Goal: Information Seeking & Learning: Check status

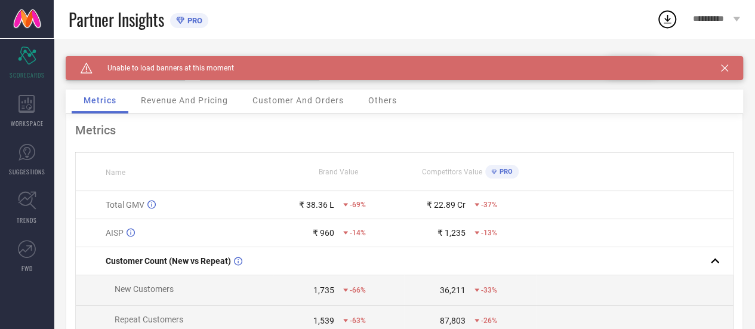
click at [166, 104] on span "Revenue And Pricing" at bounding box center [184, 101] width 87 height 10
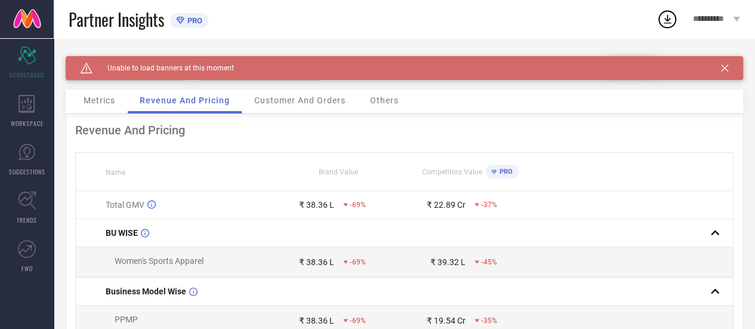
click at [90, 105] on span "Metrics" at bounding box center [100, 101] width 32 height 10
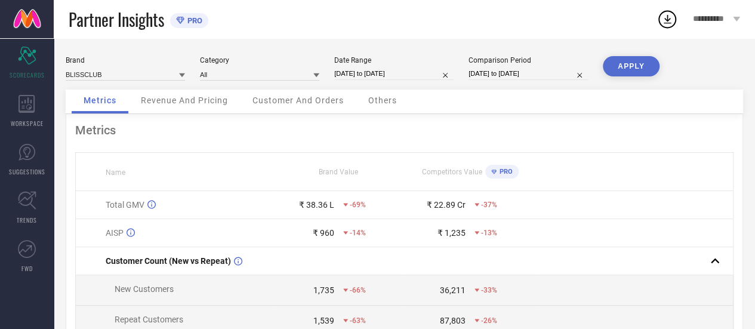
select select "9"
select select "2025"
select select "10"
select select "2025"
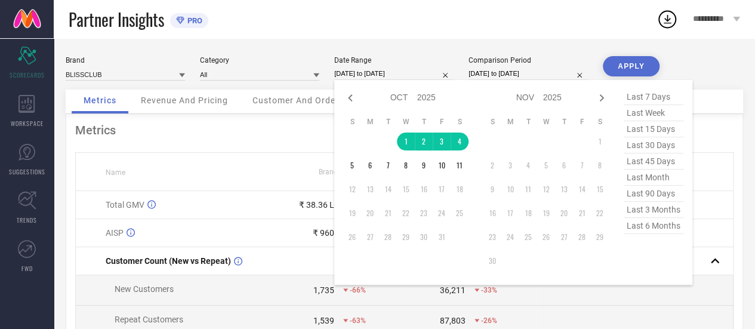
click at [387, 75] on input "[DATE] to [DATE]" at bounding box center [393, 73] width 119 height 13
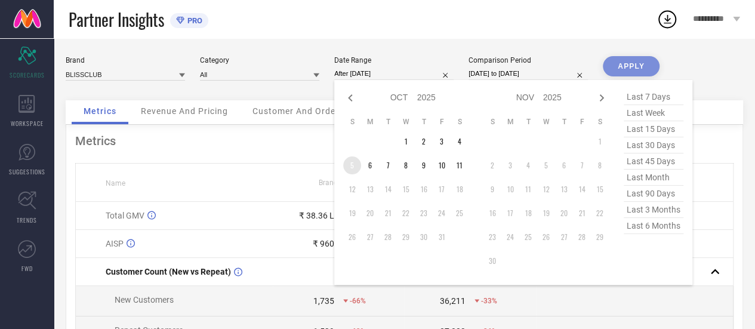
click at [355, 168] on td "5" at bounding box center [352, 165] width 18 height 18
type input "[DATE] to [DATE]"
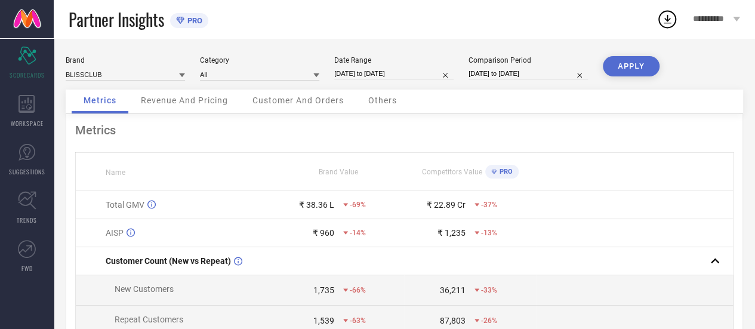
click at [631, 66] on button "APPLY" at bounding box center [631, 66] width 57 height 20
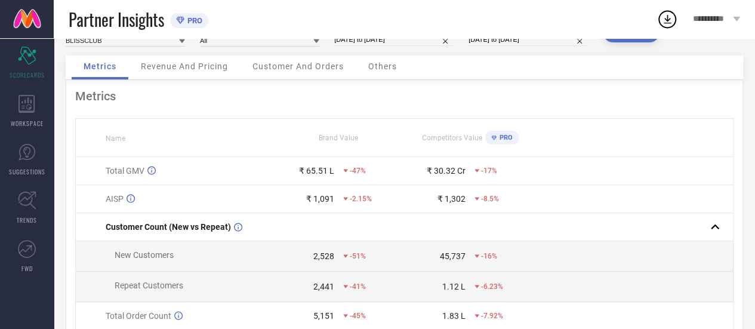
scroll to position [35, 0]
click at [199, 68] on span "Revenue And Pricing" at bounding box center [184, 66] width 87 height 10
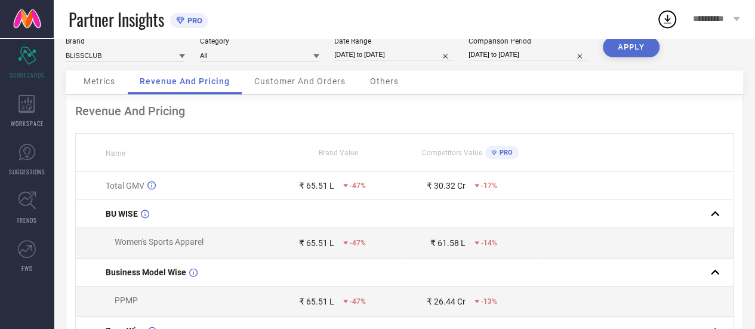
scroll to position [17, 0]
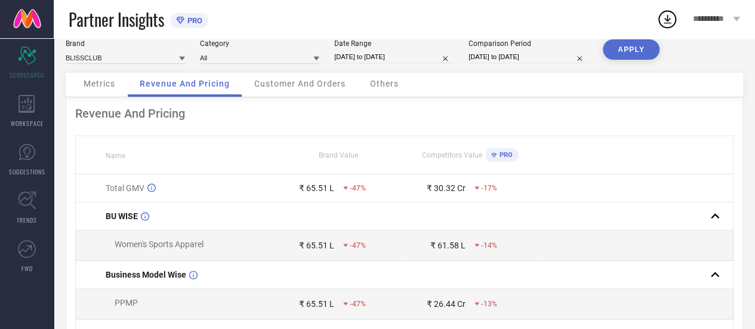
select select "9"
select select "2025"
select select "10"
select select "2025"
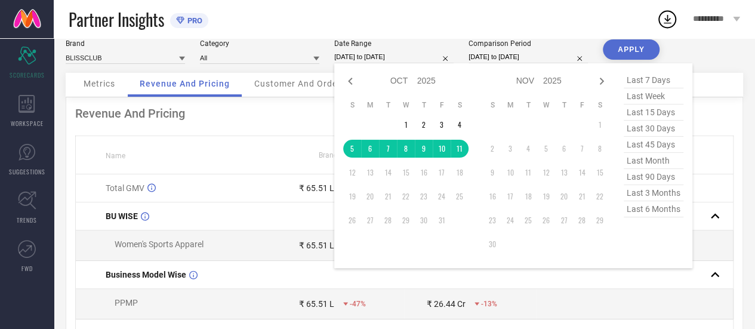
click at [401, 59] on input "[DATE] to [DATE]" at bounding box center [393, 57] width 119 height 13
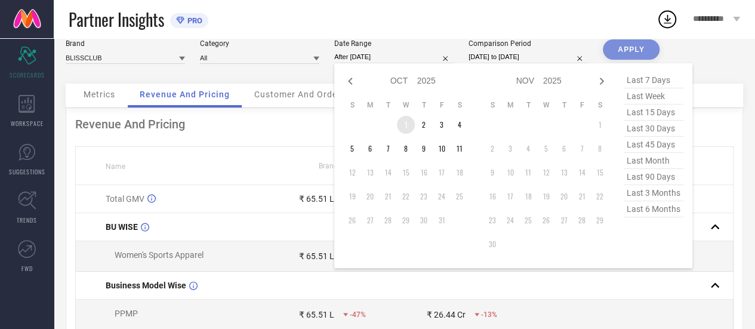
click at [410, 120] on td "1" at bounding box center [406, 125] width 18 height 18
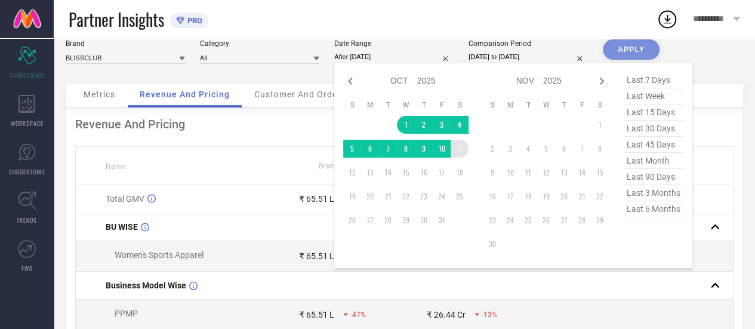
type input "[DATE] to [DATE]"
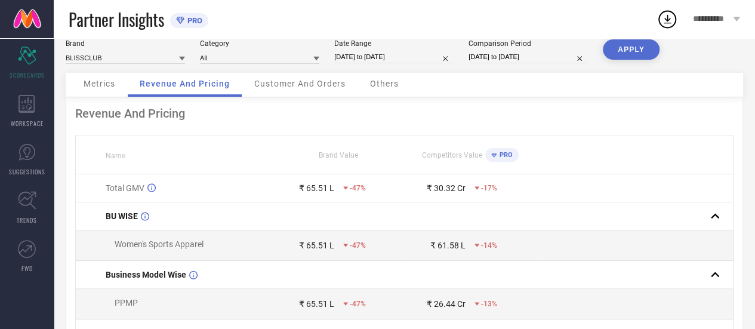
select select "8"
select select "2025"
select select "9"
select select "2025"
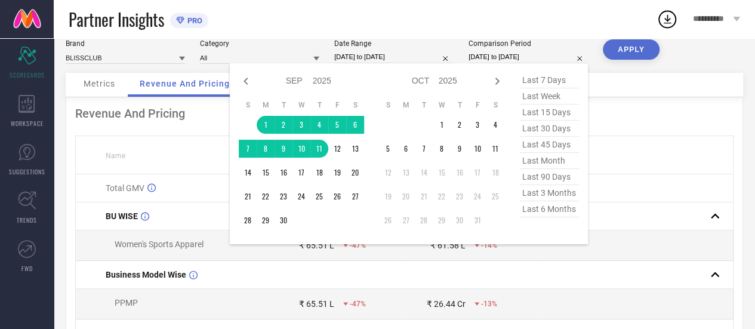
click at [517, 62] on input "[DATE] to [DATE]" at bounding box center [528, 57] width 119 height 13
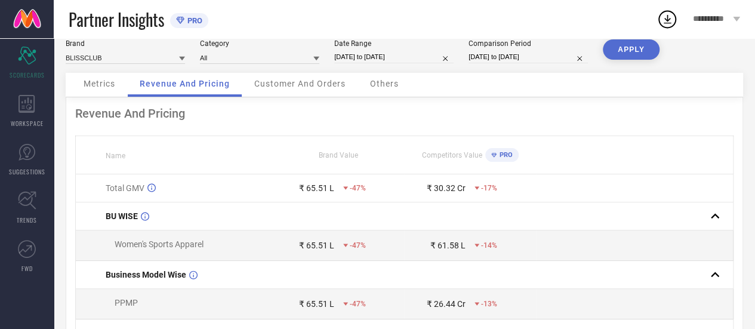
click at [632, 88] on div "Metrics Revenue And Pricing Customer And Orders Others" at bounding box center [405, 85] width 678 height 24
select select "8"
select select "2025"
select select "9"
select select "2025"
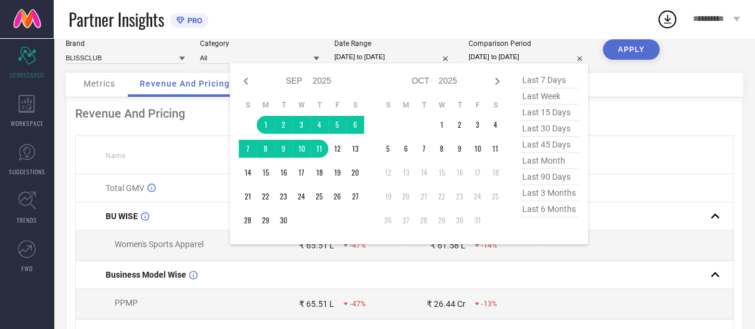
click at [497, 59] on input "[DATE] to [DATE]" at bounding box center [528, 57] width 119 height 13
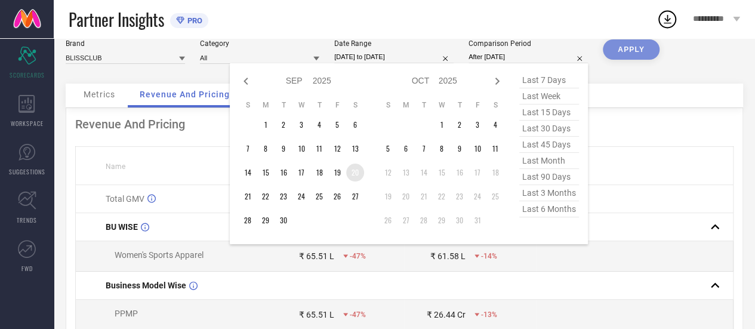
click at [356, 170] on td "20" at bounding box center [355, 173] width 18 height 18
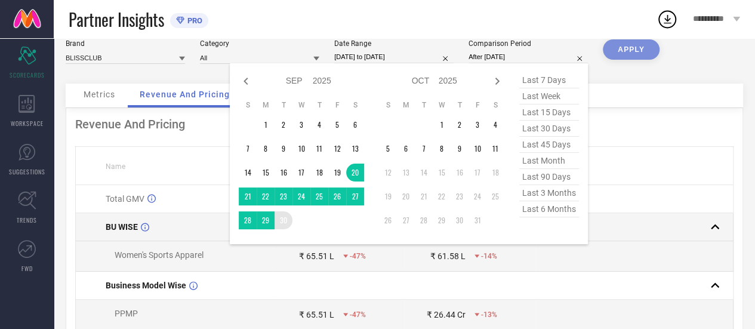
type input "[DATE] to [DATE]"
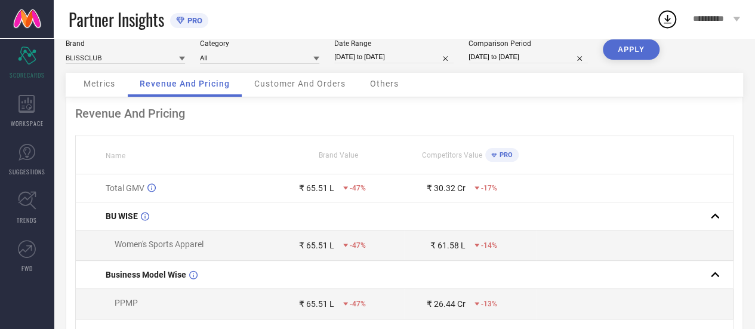
click at [617, 48] on button "APPLY" at bounding box center [631, 49] width 57 height 20
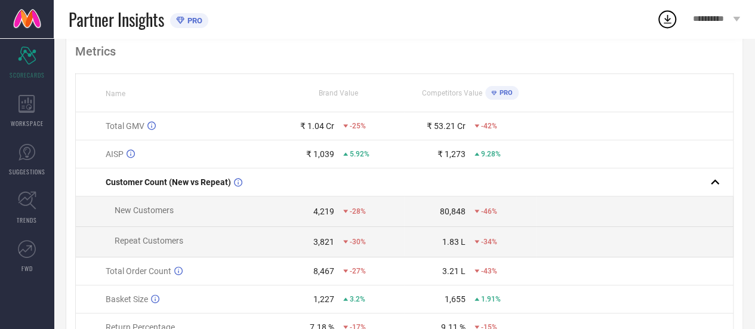
scroll to position [0, 0]
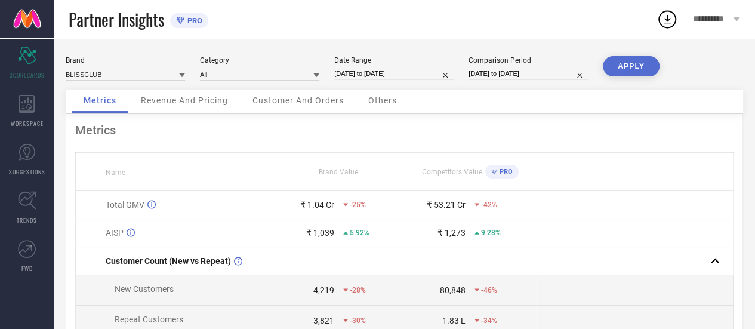
click at [195, 99] on span "Revenue And Pricing" at bounding box center [184, 101] width 87 height 10
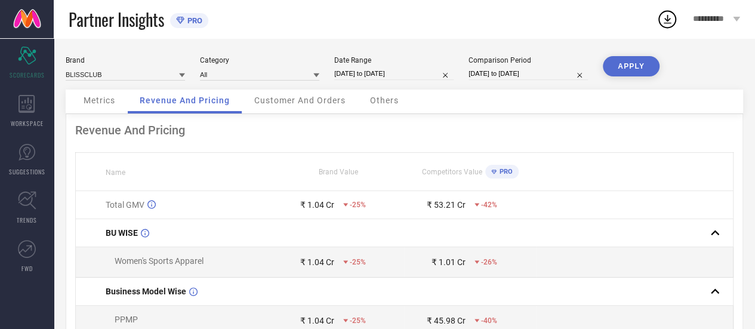
click at [316, 104] on span "Customer And Orders" at bounding box center [299, 101] width 91 height 10
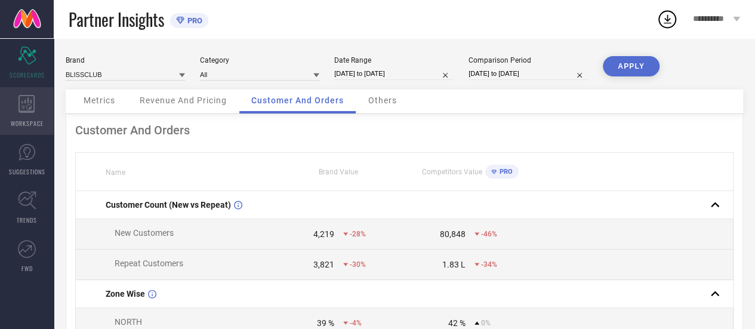
click at [33, 104] on icon at bounding box center [27, 104] width 17 height 18
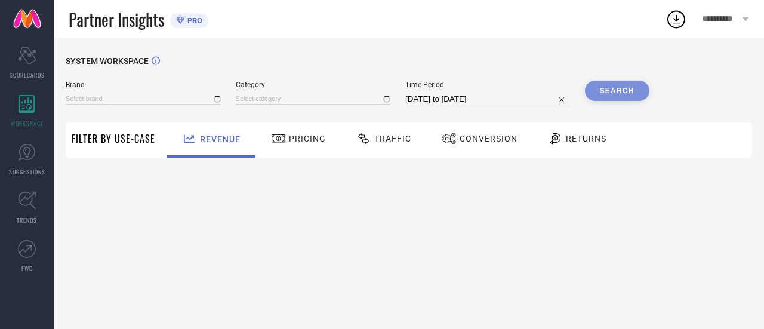
type input "BLISSCLUB"
type input "All"
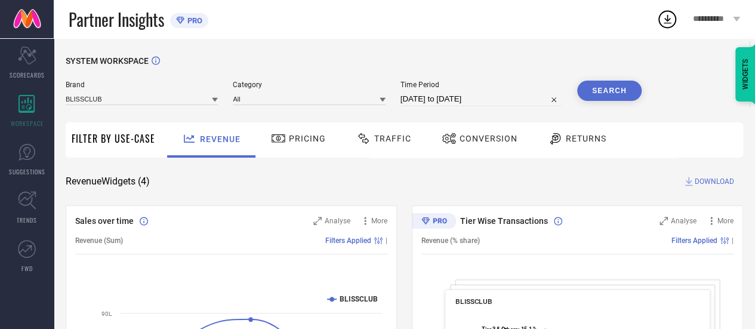
click at [298, 137] on span "Pricing" at bounding box center [307, 139] width 37 height 10
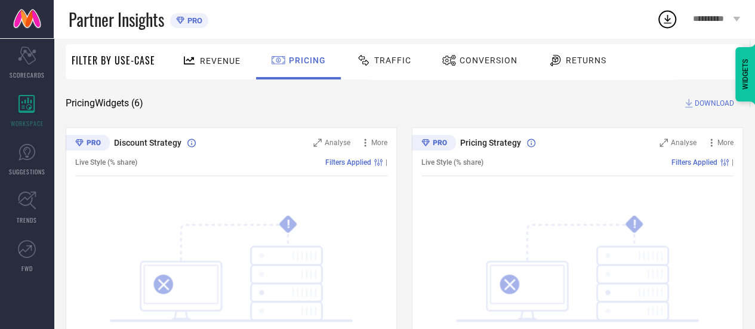
scroll to position [79, 0]
click at [387, 62] on span "Traffic" at bounding box center [392, 59] width 37 height 10
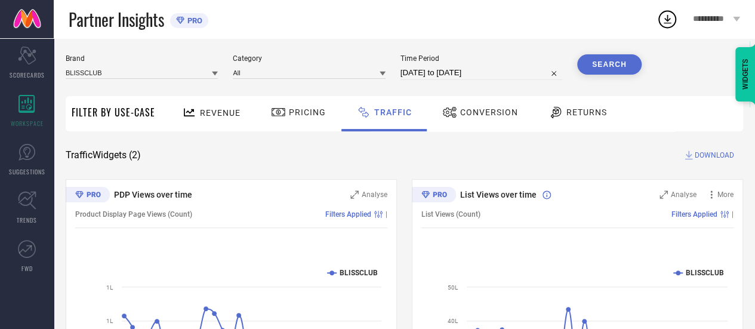
scroll to position [21, 0]
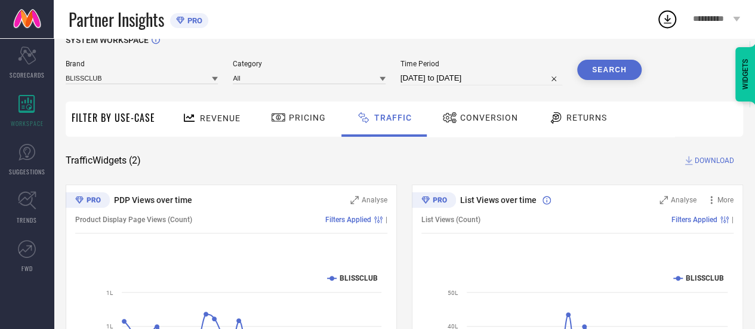
click at [711, 161] on span "DOWNLOAD" at bounding box center [714, 161] width 39 height 12
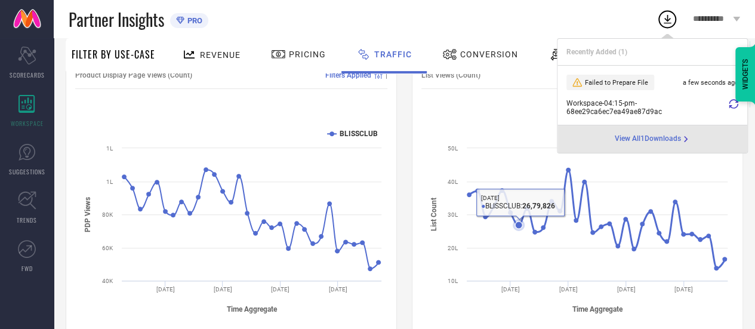
scroll to position [106, 0]
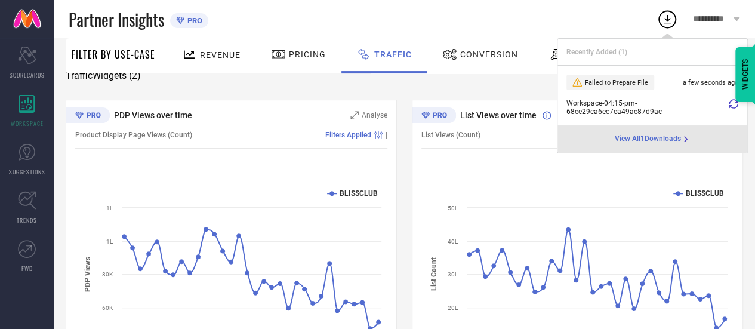
click at [733, 106] on icon at bounding box center [734, 104] width 10 height 10
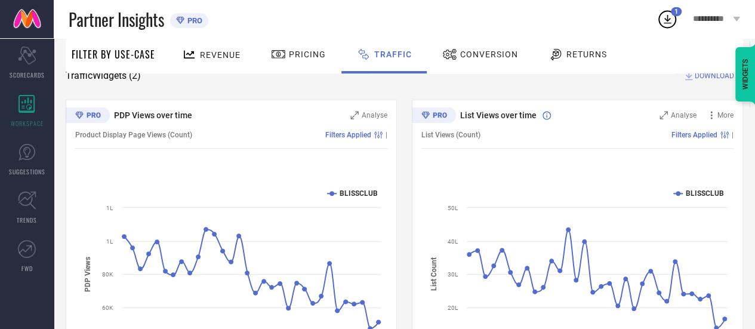
click at [670, 22] on icon at bounding box center [667, 18] width 21 height 21
click at [520, 93] on div "SYSTEM WORKSPACE Brand BLISSCLUB Category All Time Period [DATE] to [DATE] Sear…" at bounding box center [405, 174] width 678 height 448
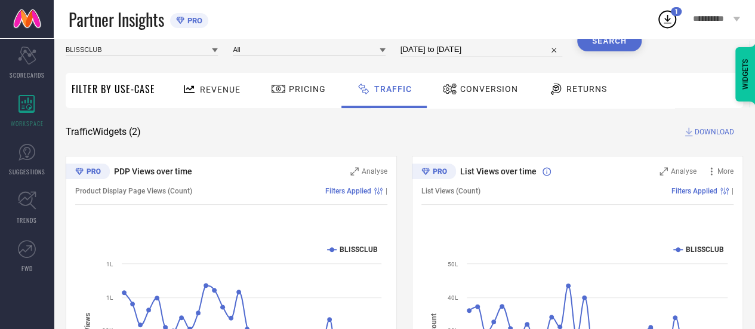
scroll to position [48, 0]
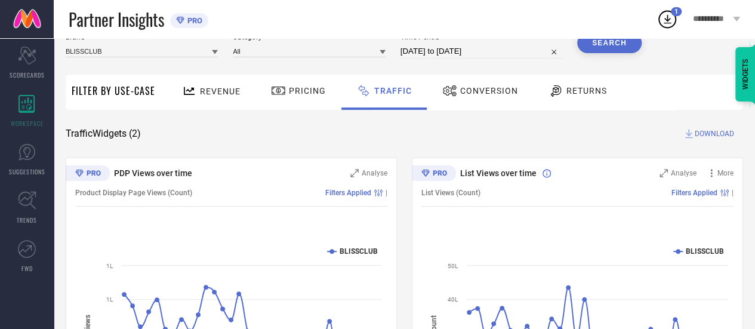
click at [491, 85] on div "Conversion" at bounding box center [480, 91] width 82 height 20
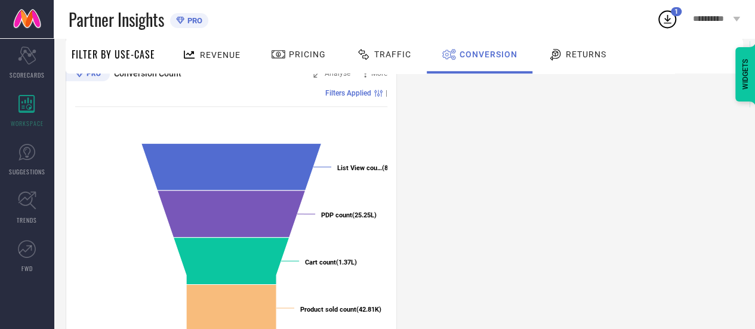
scroll to position [506, 0]
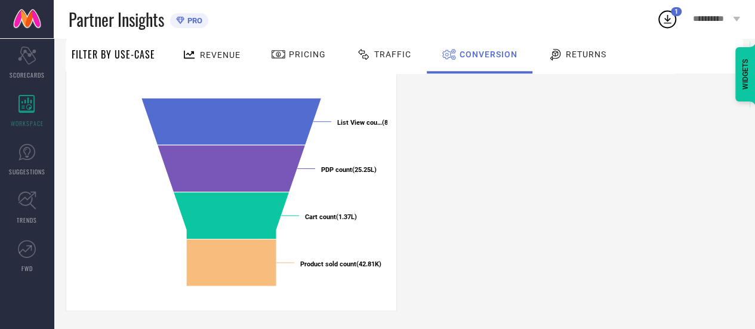
click at [573, 58] on span "Returns" at bounding box center [586, 55] width 41 height 10
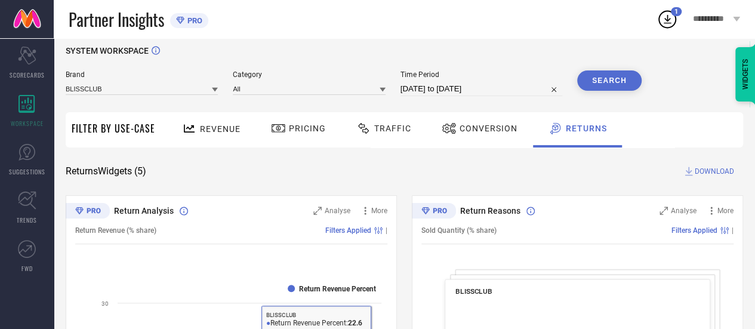
scroll to position [0, 0]
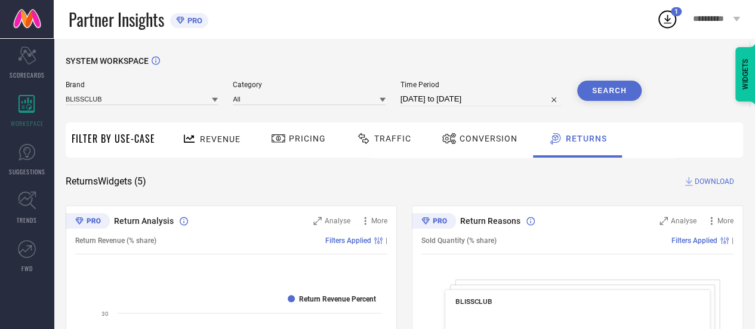
click at [473, 125] on div "Conversion" at bounding box center [480, 139] width 106 height 35
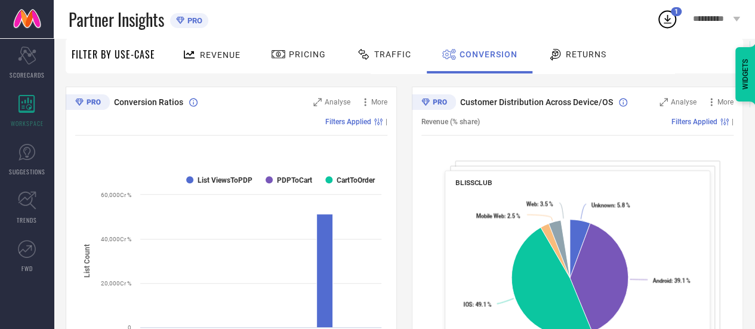
scroll to position [122, 0]
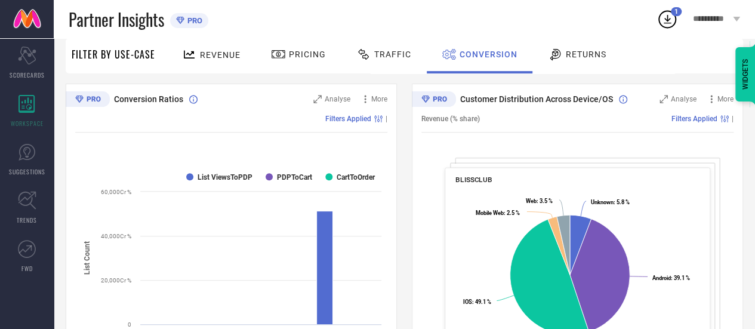
click at [215, 60] on div "Revenue" at bounding box center [211, 54] width 64 height 21
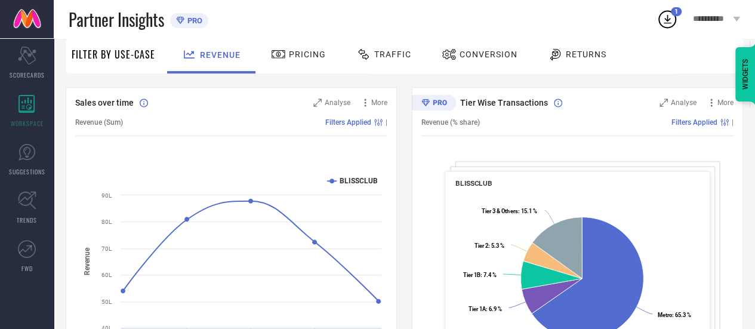
scroll to position [0, 0]
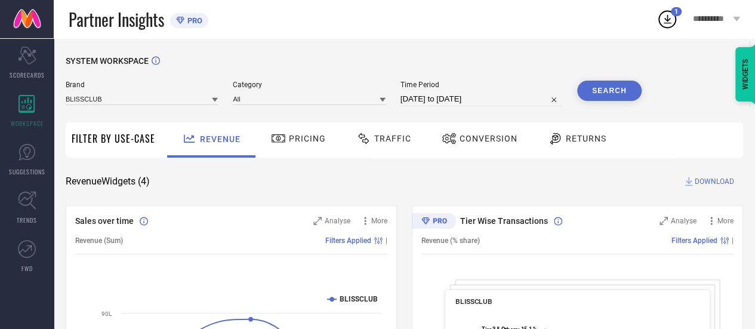
click at [312, 133] on div "Pricing" at bounding box center [298, 138] width 61 height 20
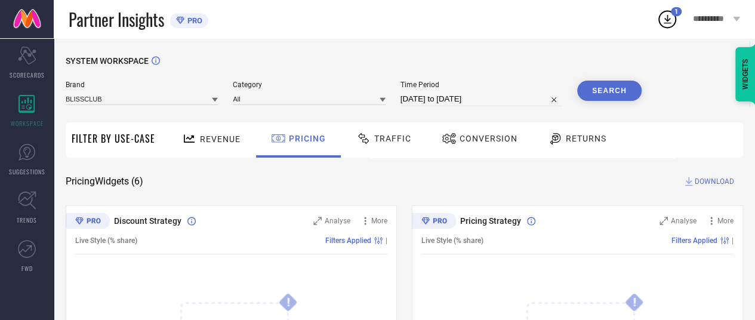
select select "8"
select select "2025"
select select "9"
select select "2025"
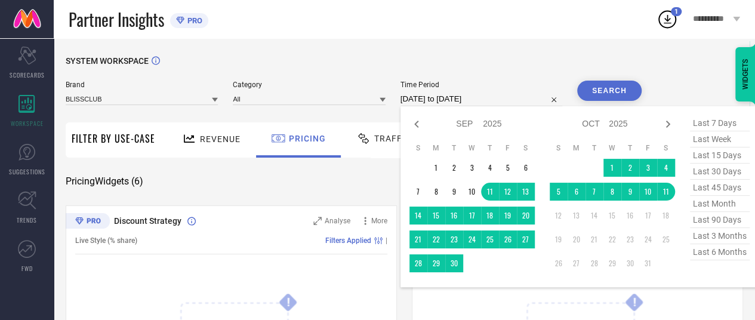
click at [455, 102] on input "[DATE] to [DATE]" at bounding box center [482, 99] width 162 height 14
type input "After [DATE]"
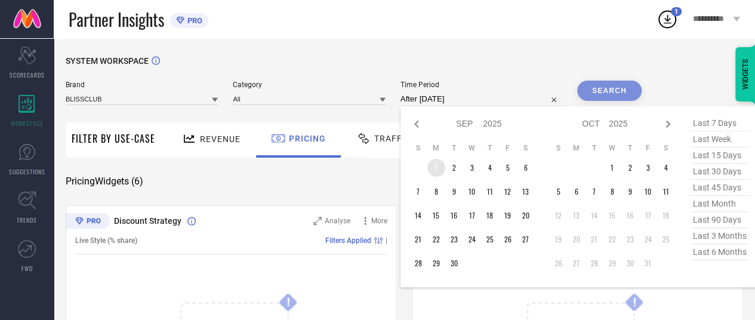
click at [438, 168] on td "1" at bounding box center [437, 168] width 18 height 18
click at [422, 122] on icon at bounding box center [417, 124] width 14 height 14
select select "7"
select select "2025"
select select "8"
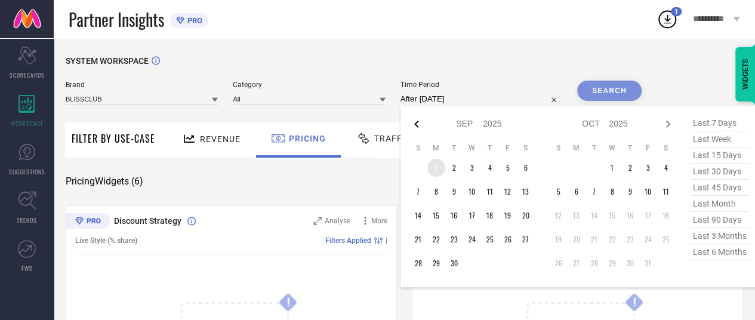
select select "2025"
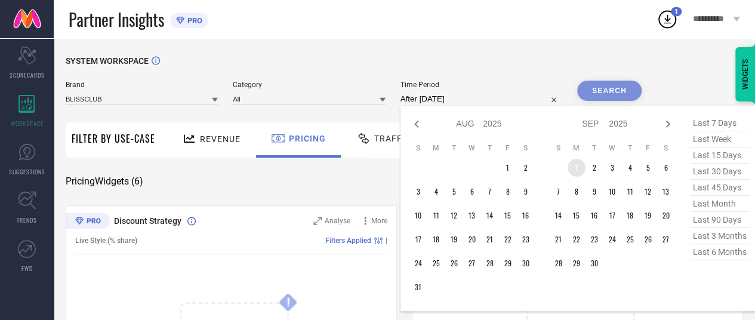
click at [422, 122] on icon at bounding box center [417, 124] width 14 height 14
select select "6"
select select "2025"
select select "7"
select select "2025"
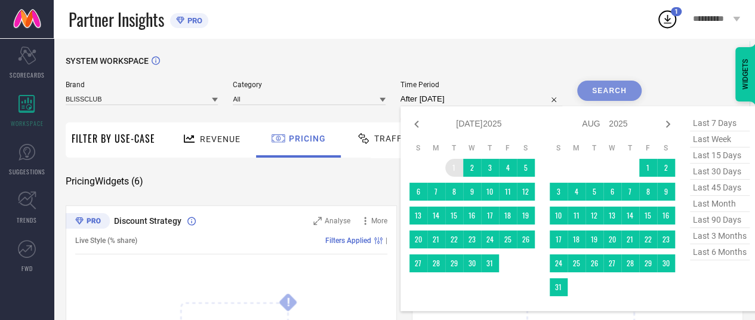
type input "[DATE] to [DATE]"
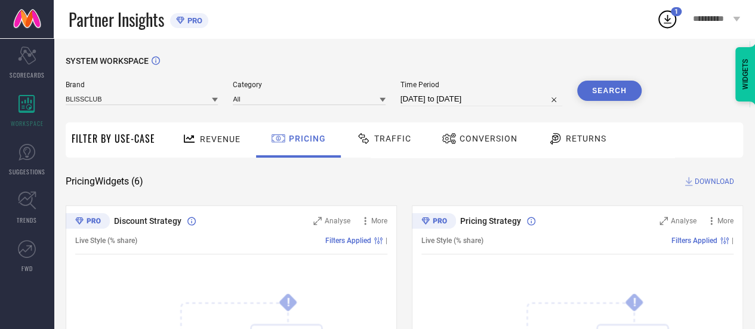
click at [439, 90] on div "Time Period [DATE] to [DATE]" at bounding box center [482, 94] width 162 height 26
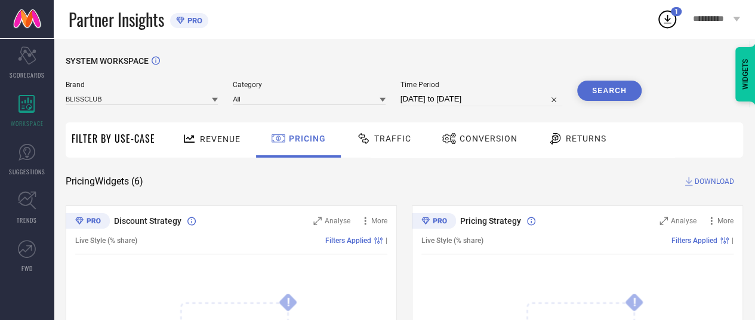
select select "6"
select select "2025"
select select "7"
select select "2025"
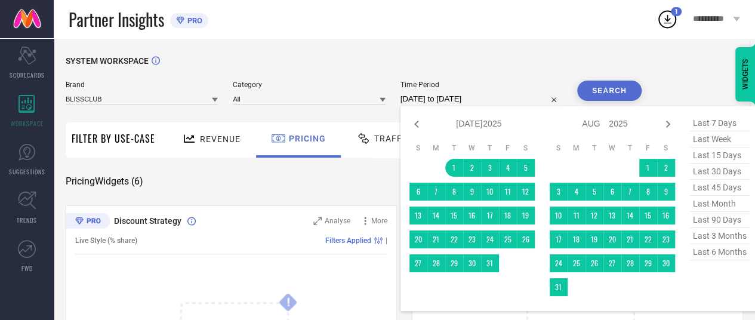
click at [444, 104] on input "[DATE] to [DATE]" at bounding box center [482, 99] width 162 height 14
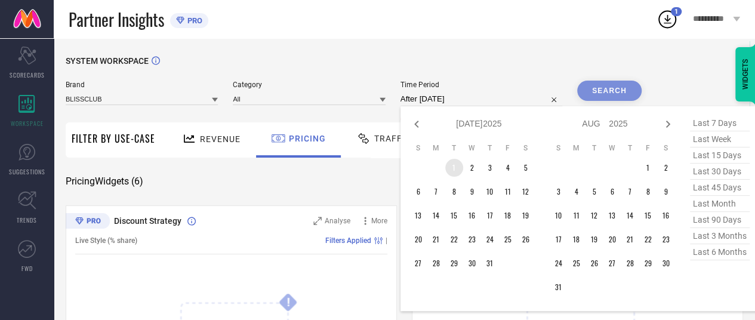
click at [455, 168] on td "1" at bounding box center [454, 168] width 18 height 18
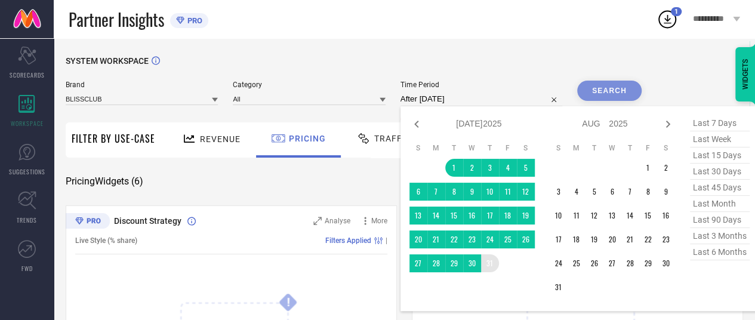
type input "[DATE] to [DATE]"
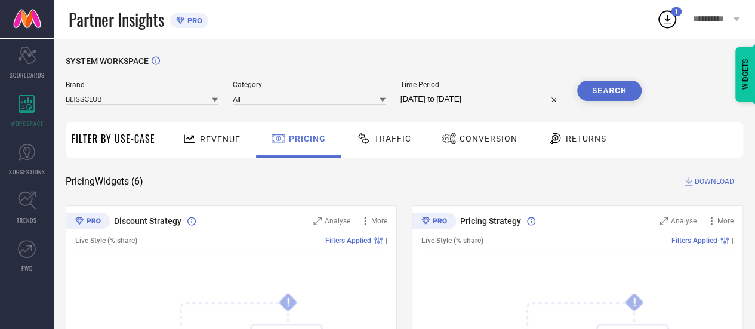
click at [611, 92] on button "Search" at bounding box center [609, 91] width 64 height 20
click at [41, 58] on div "Scorecard SCORECARDS" at bounding box center [27, 63] width 54 height 48
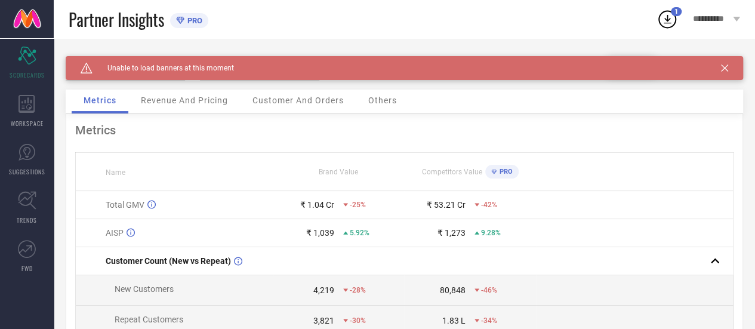
click at [729, 70] on icon at bounding box center [724, 67] width 7 height 7
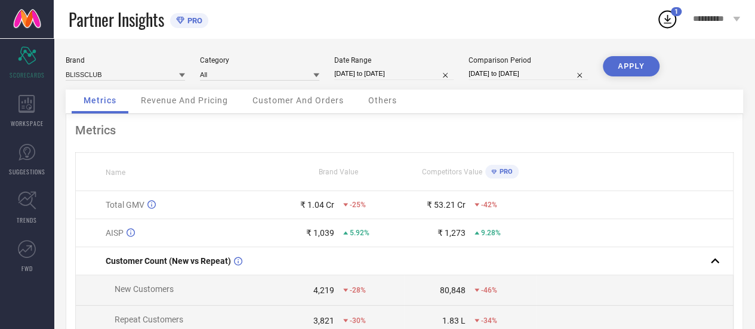
select select "9"
select select "2025"
select select "10"
select select "2025"
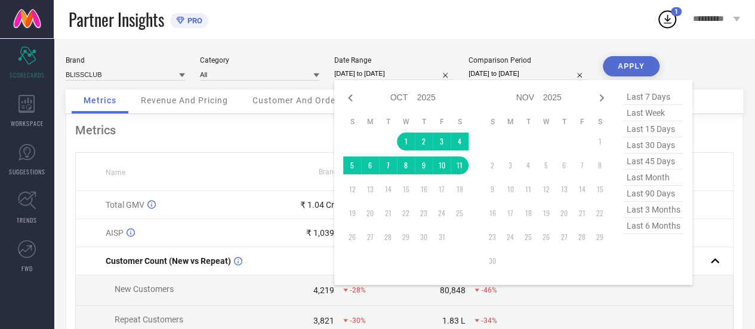
click at [401, 72] on input "[DATE] to [DATE]" at bounding box center [393, 73] width 119 height 13
type input "After [DATE]"
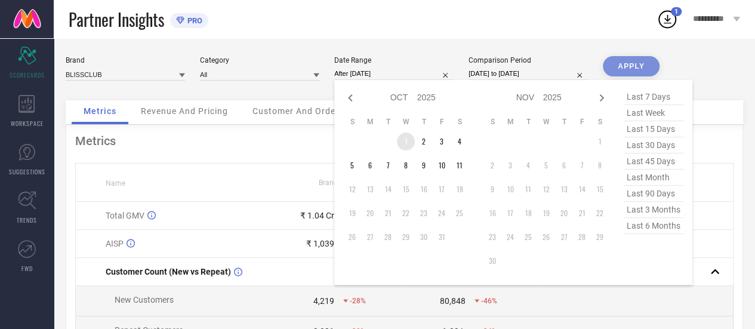
click at [404, 143] on td "1" at bounding box center [406, 142] width 18 height 18
click at [352, 95] on icon at bounding box center [350, 98] width 14 height 14
select select "8"
select select "2025"
select select "9"
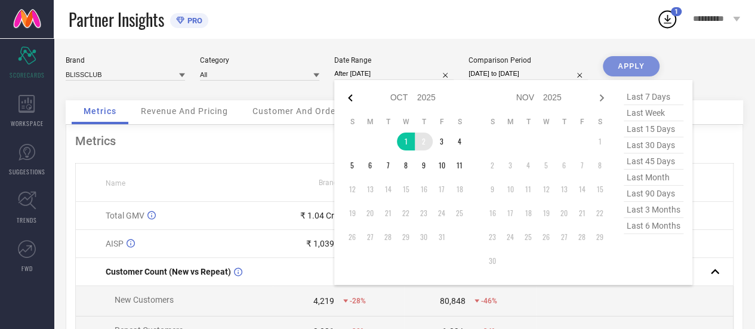
select select "2025"
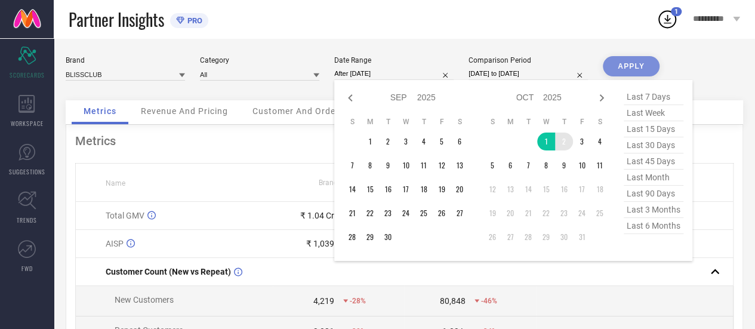
click at [352, 95] on icon at bounding box center [350, 98] width 14 height 14
select select "7"
select select "2025"
select select "8"
select select "2025"
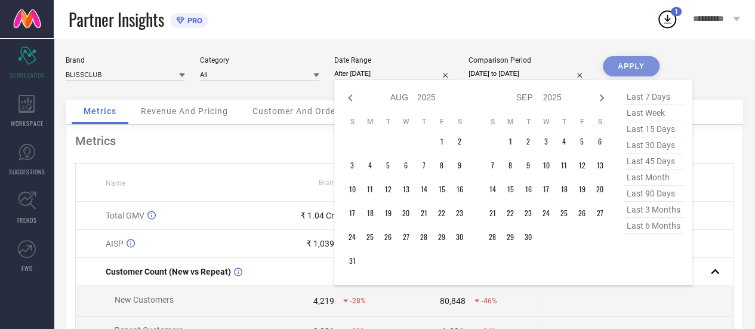
click at [352, 95] on icon at bounding box center [350, 98] width 14 height 14
select select "6"
select select "2025"
select select "7"
select select "2025"
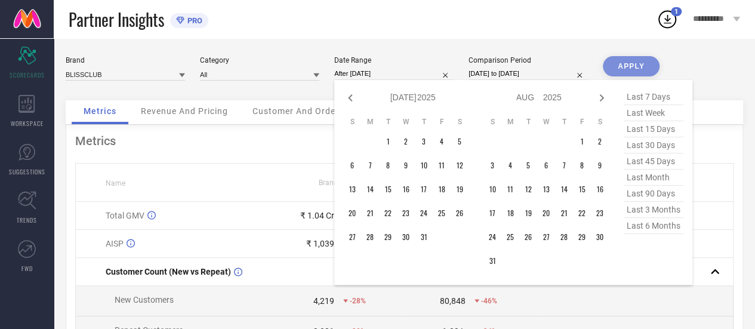
click at [509, 82] on div "Jan Feb Mar Apr May Jun [DATE] Aug Sep Oct Nov [DATE] 2016 2017 2018 2019 2020 …" at bounding box center [513, 182] width 358 height 205
select select "8"
select select "2025"
select select "9"
select select "2025"
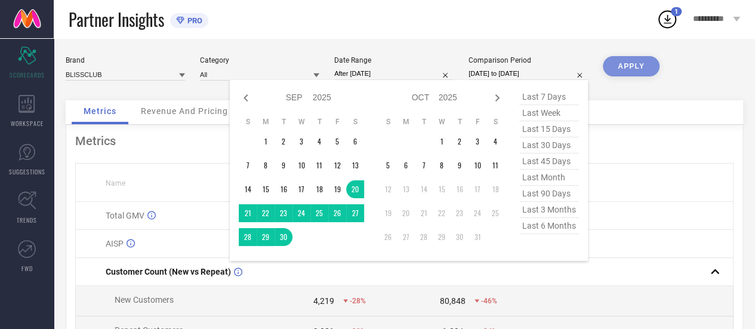
click at [503, 75] on input "[DATE] to [DATE]" at bounding box center [528, 73] width 119 height 13
click at [249, 100] on icon at bounding box center [246, 98] width 14 height 14
select select "7"
select select "2025"
select select "8"
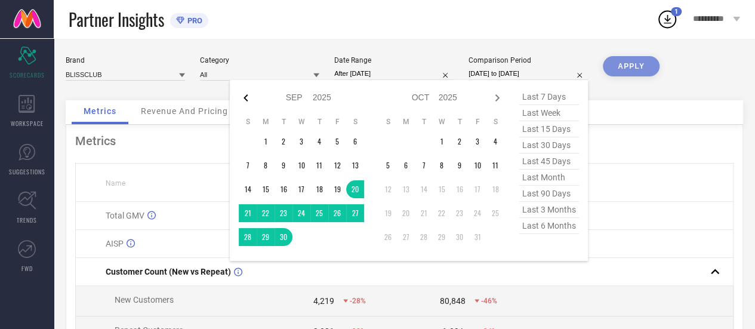
select select "2025"
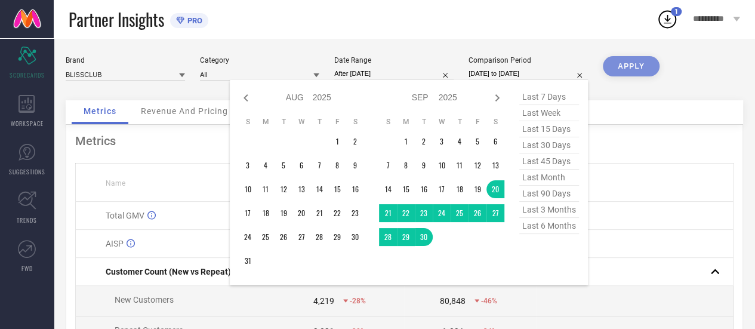
click at [249, 100] on icon at bounding box center [246, 98] width 14 height 14
select select "6"
select select "2025"
select select "7"
select select "2025"
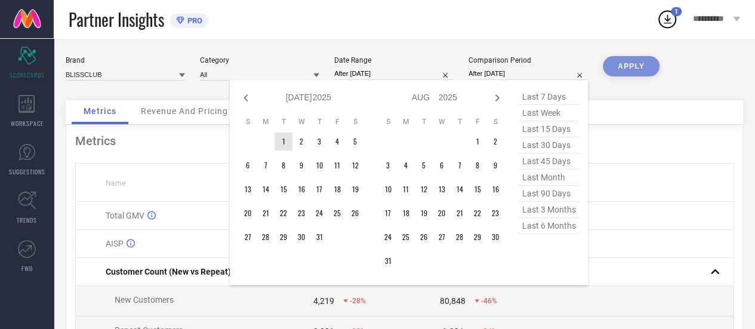
click at [282, 139] on td "1" at bounding box center [284, 142] width 18 height 18
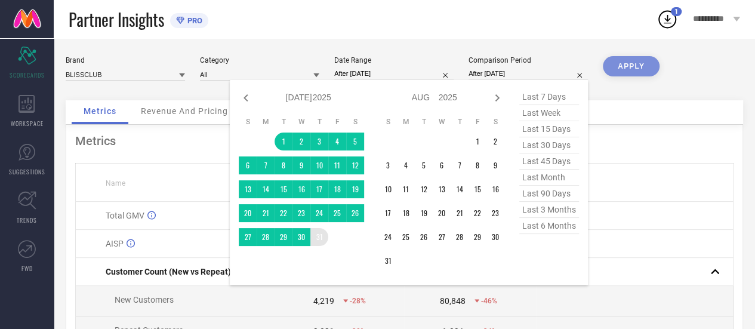
type input "[DATE] to [DATE]"
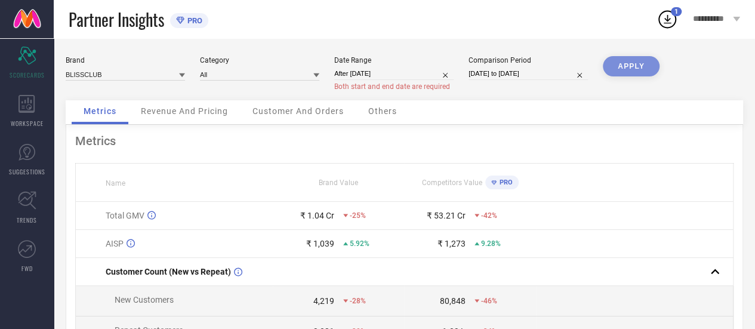
select select "9"
select select "2025"
select select "10"
select select "2025"
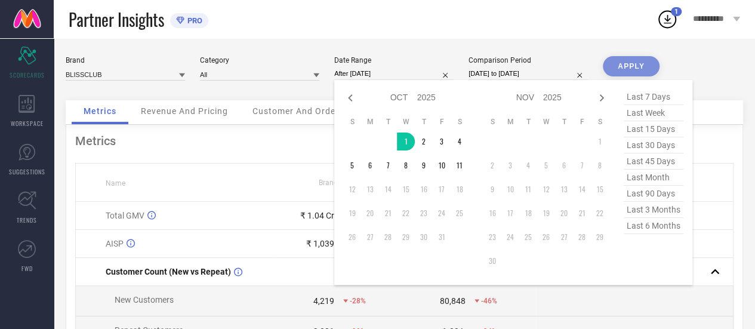
click at [401, 72] on input "After [DATE]" at bounding box center [393, 73] width 119 height 13
type input "[DATE] to [DATE]"
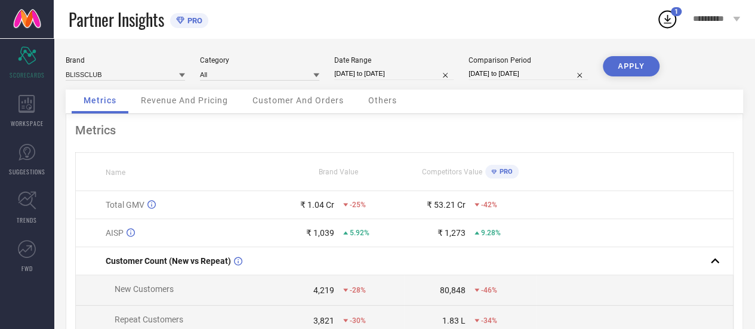
drag, startPoint x: 407, startPoint y: 140, endPoint x: 404, endPoint y: 74, distance: 66.3
select select "9"
select select "2025"
select select "10"
select select "2025"
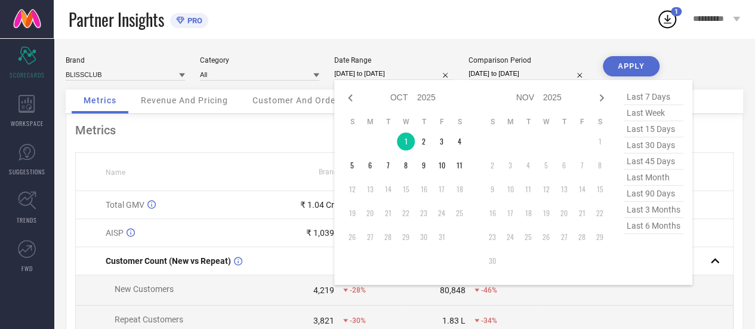
click at [404, 74] on input "[DATE] to [DATE]" at bounding box center [393, 73] width 119 height 13
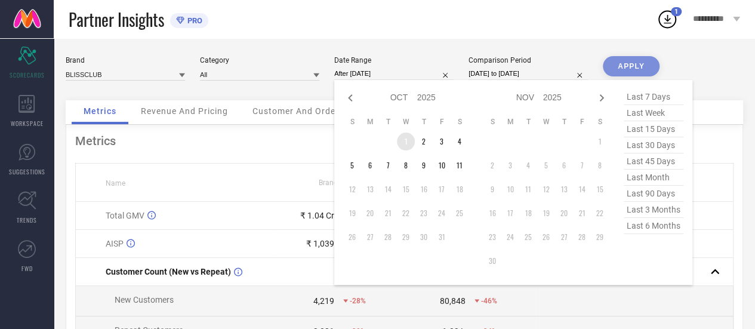
click at [406, 146] on td "1" at bounding box center [406, 142] width 18 height 18
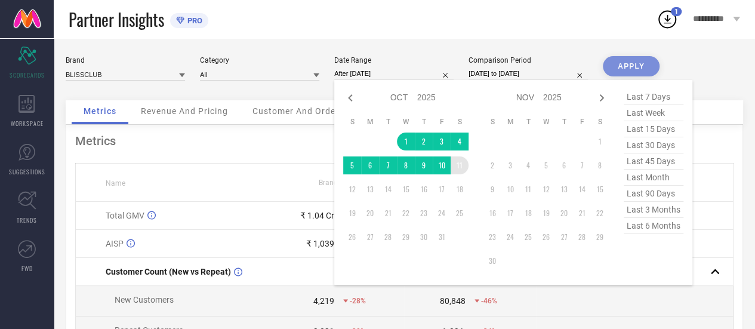
type input "[DATE] to [DATE]"
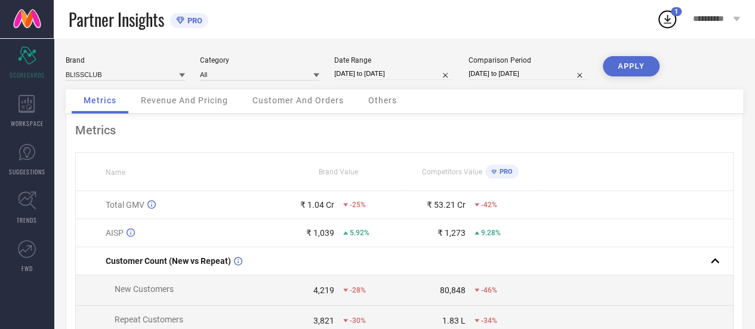
click at [646, 58] on button "APPLY" at bounding box center [631, 66] width 57 height 20
click at [199, 102] on span "Revenue And Pricing" at bounding box center [184, 101] width 87 height 10
